Goal: Task Accomplishment & Management: Manage account settings

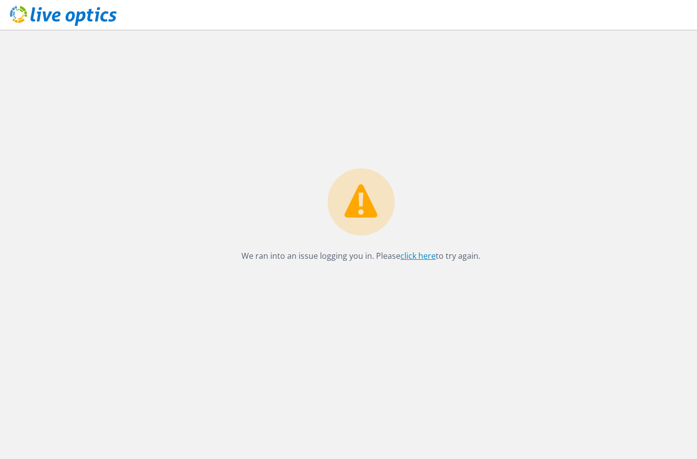
click at [410, 254] on link "click here" at bounding box center [418, 255] width 35 height 11
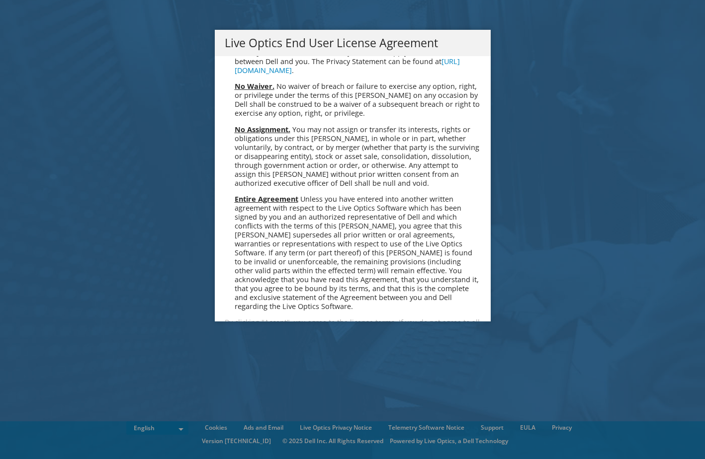
scroll to position [3758, 0]
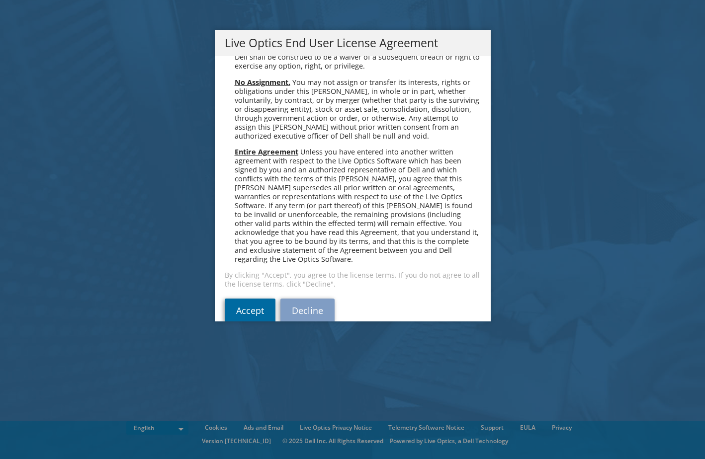
click at [264, 299] on link "Accept" at bounding box center [250, 311] width 51 height 24
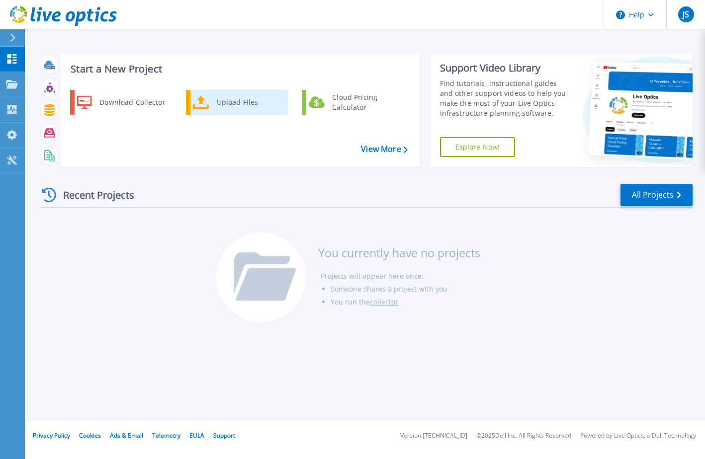
click at [197, 102] on icon at bounding box center [201, 102] width 16 height 14
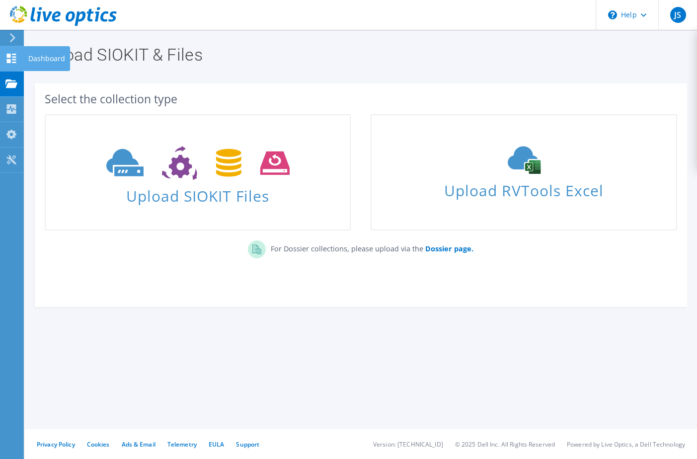
click at [14, 58] on icon at bounding box center [11, 58] width 12 height 9
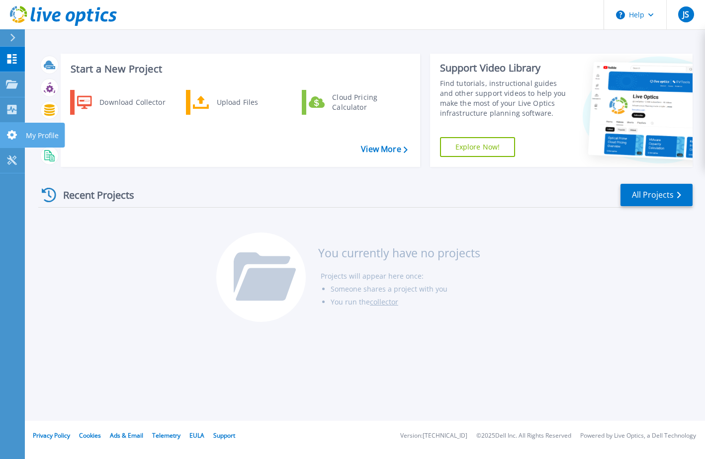
click at [18, 136] on link "My Profile My Profile" at bounding box center [12, 135] width 25 height 25
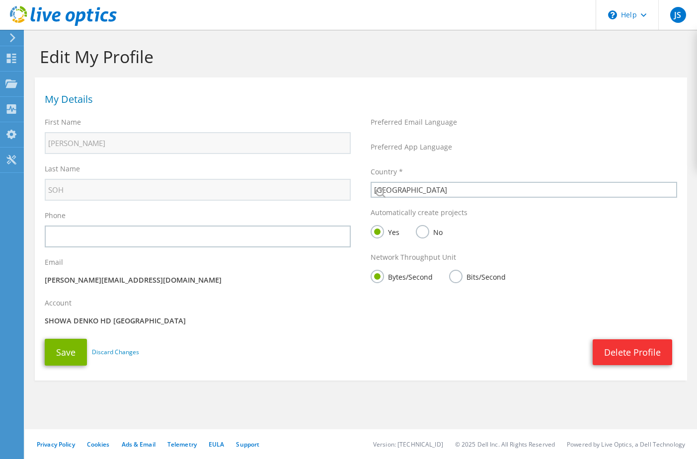
select select "190"
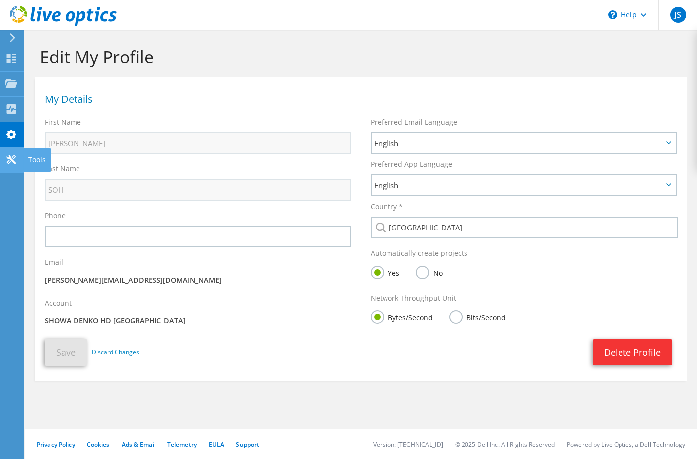
click at [6, 156] on icon at bounding box center [11, 159] width 12 height 9
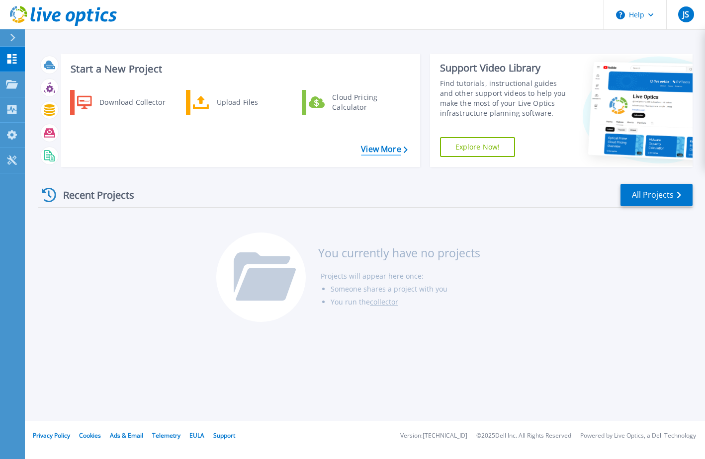
click at [395, 146] on link "View More" at bounding box center [384, 149] width 46 height 9
